Goal: Information Seeking & Learning: Learn about a topic

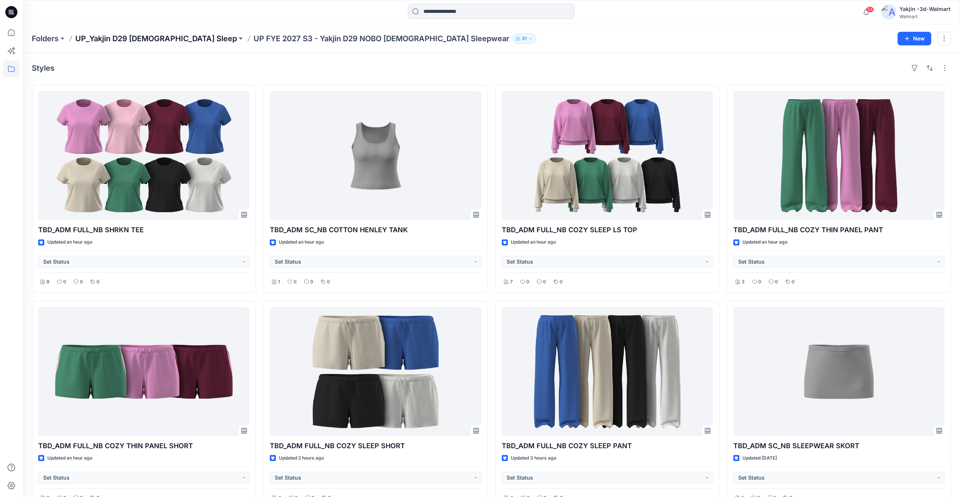
click at [151, 39] on p "UP_Yakjin D29 [DEMOGRAPHIC_DATA] Sleep" at bounding box center [156, 38] width 162 height 11
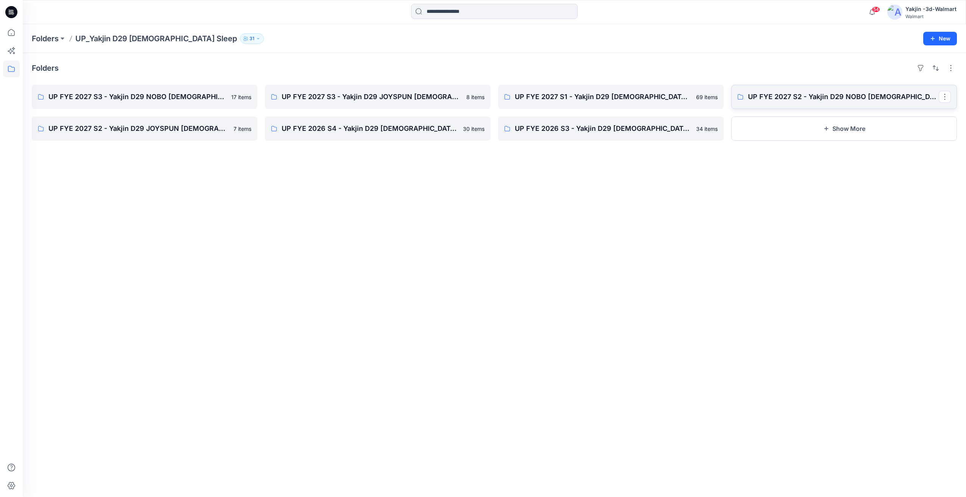
click at [785, 102] on link "UP FYE 2027 S2 - Yakjin D29 NOBO [DEMOGRAPHIC_DATA] Sleepwear" at bounding box center [844, 97] width 226 height 24
click at [169, 133] on p "UP FYE 2027 S2 - Yakjin D29 JOYSPUN [DEMOGRAPHIC_DATA] Sleepwear" at bounding box center [138, 128] width 181 height 11
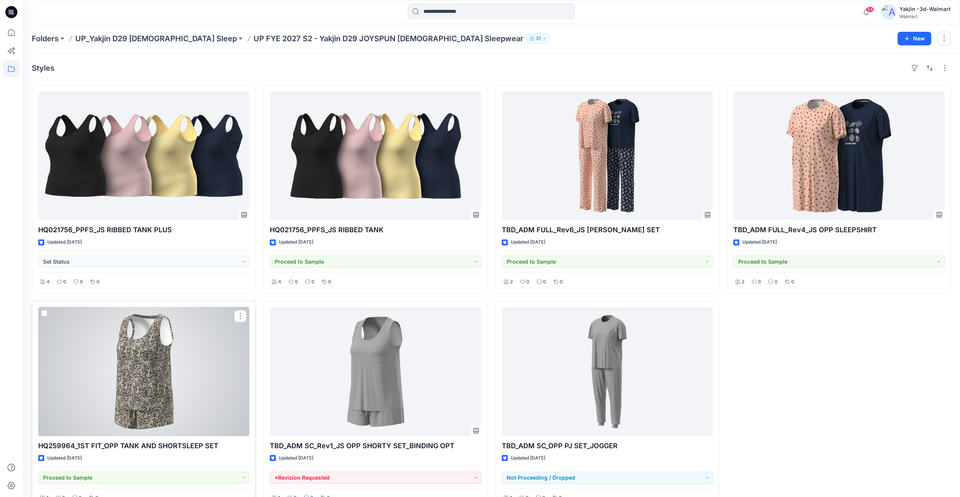
click at [156, 395] on div at bounding box center [143, 371] width 211 height 129
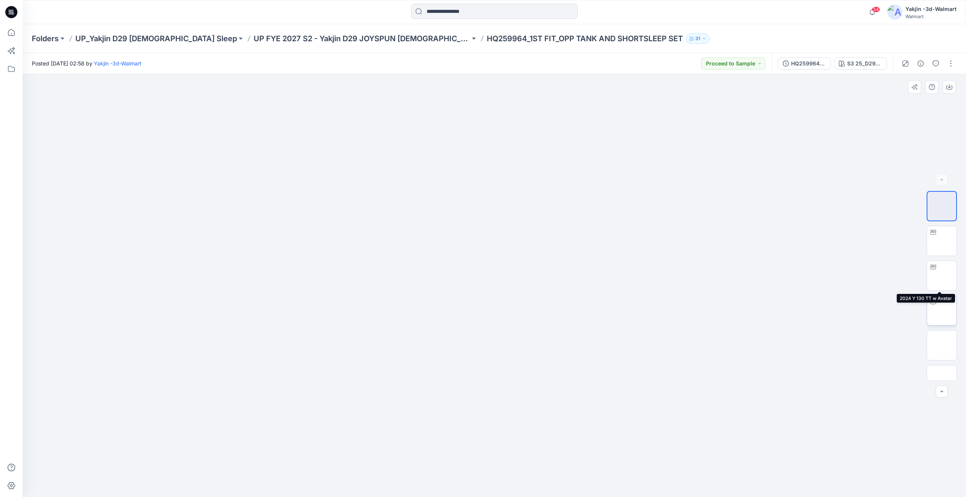
click at [942, 311] on img at bounding box center [942, 311] width 0 height 0
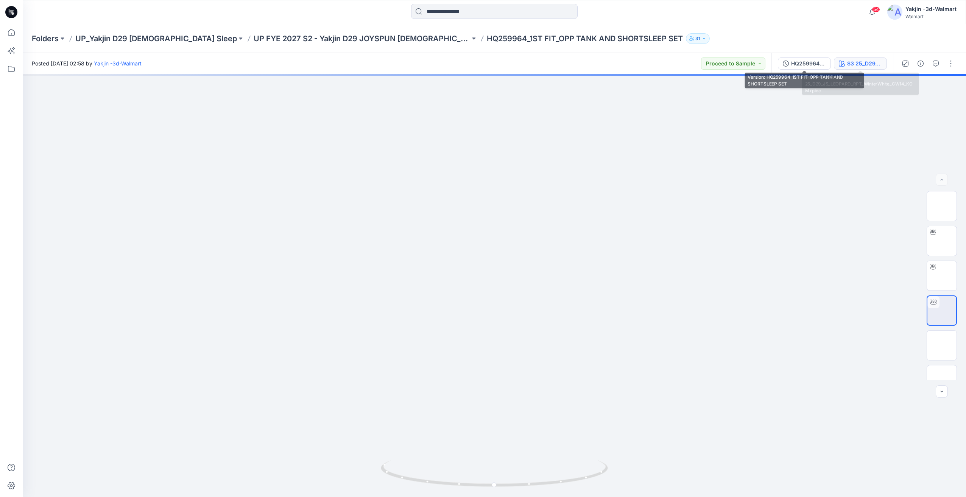
click at [858, 62] on div "S3 25_D29_JS_LEOPARD_RPT_WinterWhite_CW14_KOM rptcc" at bounding box center [864, 63] width 35 height 8
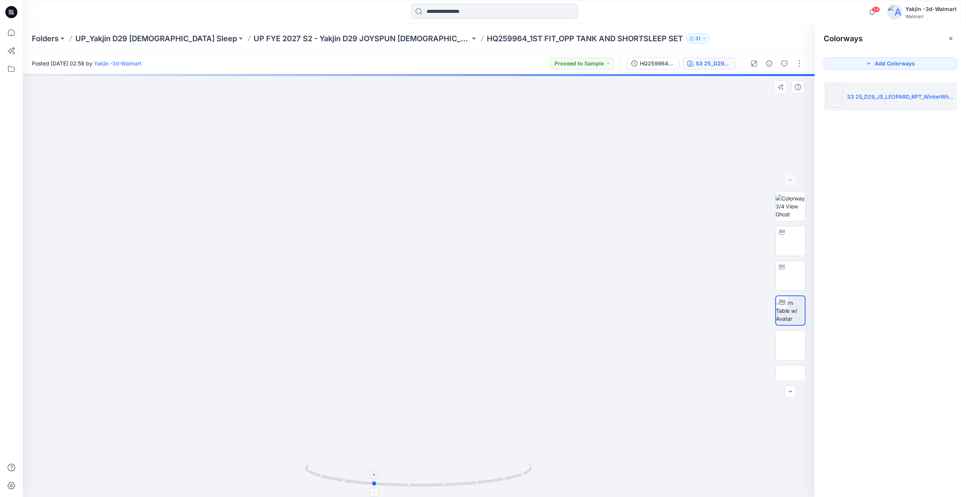
drag, startPoint x: 491, startPoint y: 456, endPoint x: 458, endPoint y: 472, distance: 36.9
click at [458, 472] on div at bounding box center [419, 285] width 792 height 423
drag, startPoint x: 475, startPoint y: 454, endPoint x: 341, endPoint y: 464, distance: 134.7
click at [341, 464] on div at bounding box center [419, 285] width 792 height 423
click at [451, 458] on div at bounding box center [419, 285] width 792 height 423
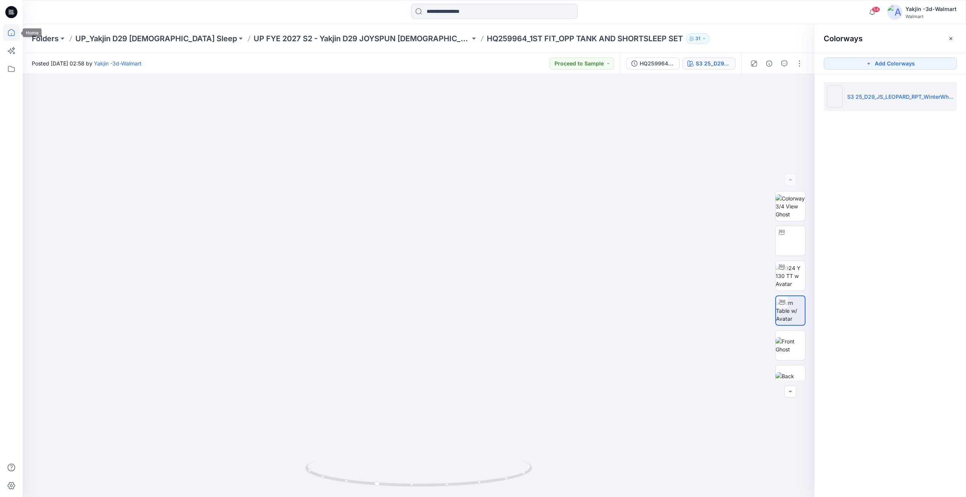
drag, startPoint x: 11, startPoint y: 30, endPoint x: 19, endPoint y: 30, distance: 7.9
click at [11, 30] on icon at bounding box center [11, 32] width 17 height 17
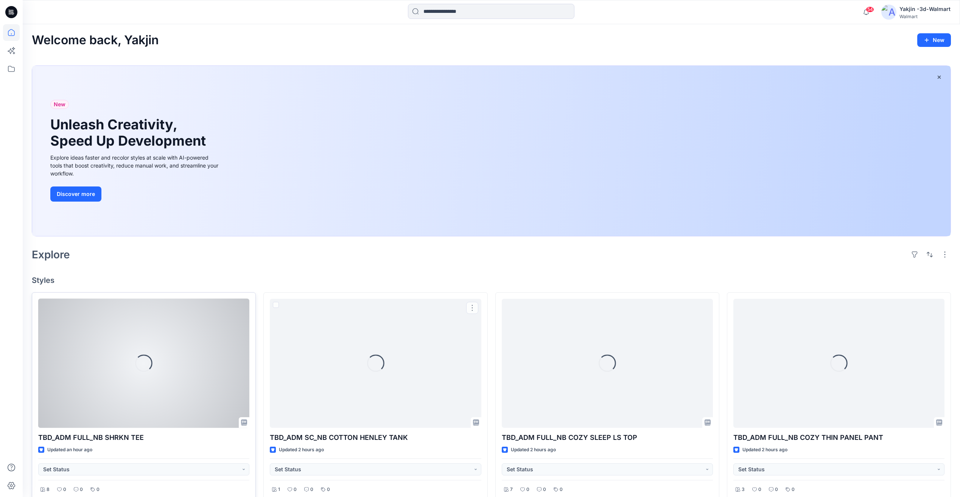
click at [231, 378] on div "Loading..." at bounding box center [143, 363] width 211 height 129
